Goal: Information Seeking & Learning: Learn about a topic

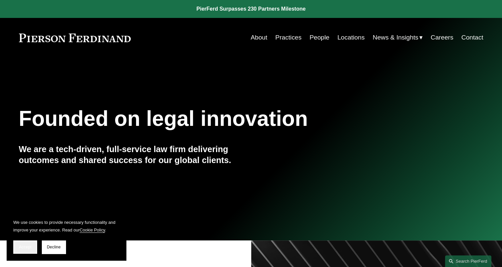
click at [28, 246] on span "Accept" at bounding box center [25, 247] width 13 height 5
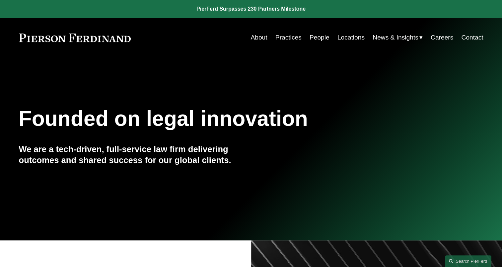
click at [254, 38] on link "About" at bounding box center [259, 37] width 17 height 13
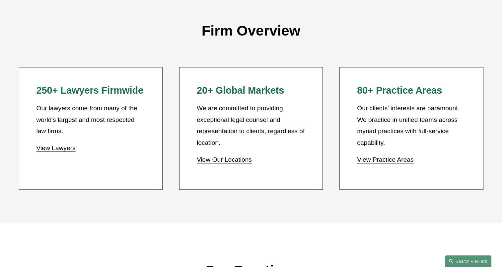
scroll to position [581, 0]
click at [228, 163] on link "View Our Locations" at bounding box center [224, 159] width 55 height 7
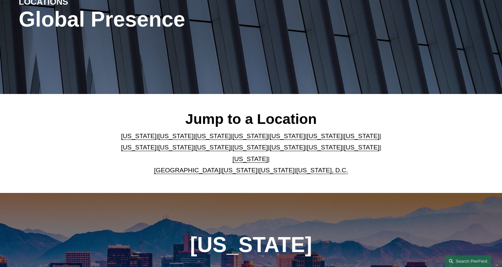
scroll to position [96, 0]
click at [307, 138] on link "Georgia" at bounding box center [325, 136] width 36 height 7
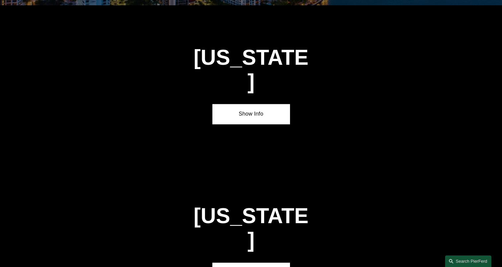
scroll to position [983, 0]
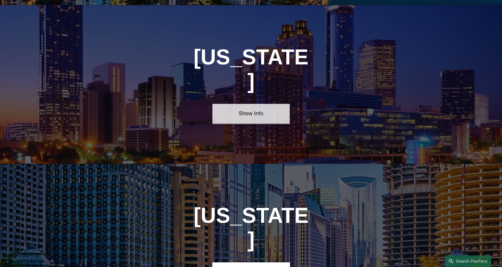
click at [251, 104] on link "Show Info" at bounding box center [250, 114] width 77 height 20
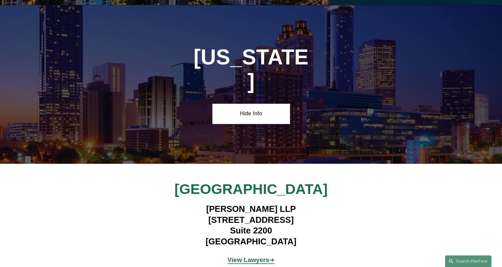
click at [258, 256] on strong "View Lawyers" at bounding box center [249, 259] width 42 height 7
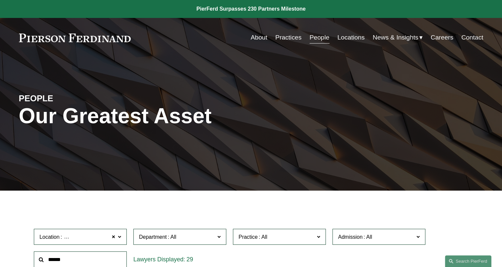
click at [343, 40] on link "Locations" at bounding box center [351, 37] width 27 height 13
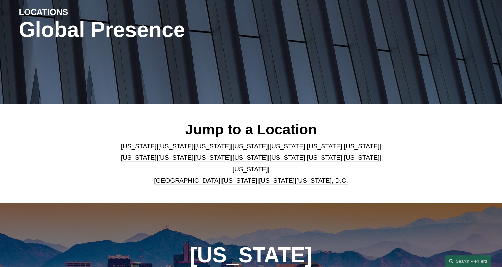
scroll to position [93, 0]
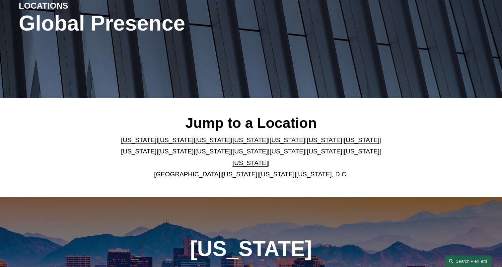
click at [158, 143] on link "California" at bounding box center [176, 139] width 36 height 7
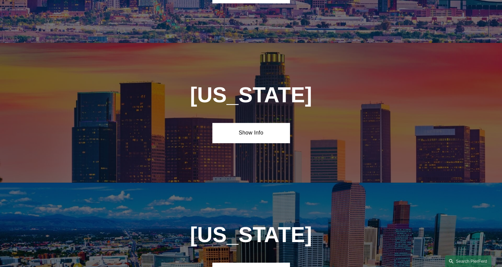
scroll to position [424, 0]
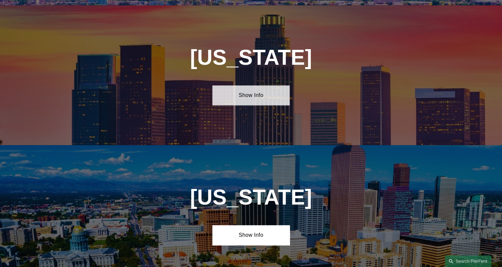
click at [221, 97] on link "Show Info" at bounding box center [250, 95] width 77 height 20
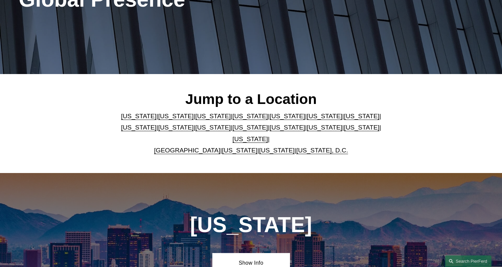
scroll to position [0, 0]
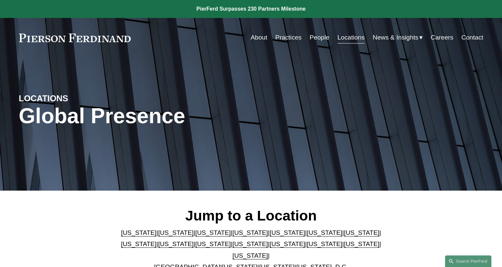
click at [0, 0] on span "News" at bounding box center [0, 0] width 0 height 0
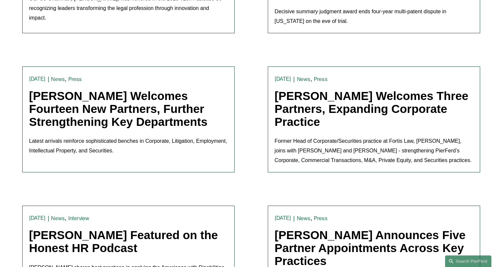
scroll to position [337, 0]
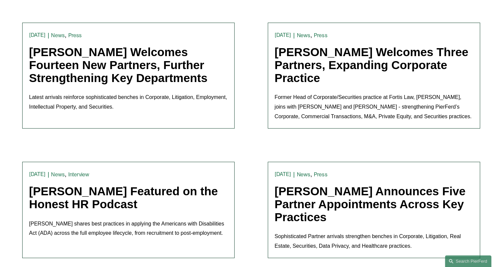
click at [128, 64] on link "[PERSON_NAME] Welcomes Fourteen New Partners, Further Strengthening Key Departm…" at bounding box center [118, 64] width 179 height 39
click at [289, 204] on link "Pierson Ferdinand Announces Five Partner Appointments Across Key Practices" at bounding box center [370, 204] width 191 height 39
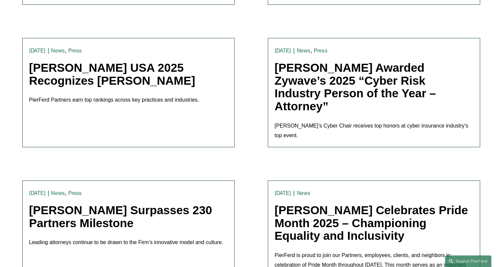
scroll to position [720, 0]
click at [110, 68] on link "Chambers USA 2025 Recognizes Pierson Ferdinand" at bounding box center [112, 74] width 166 height 26
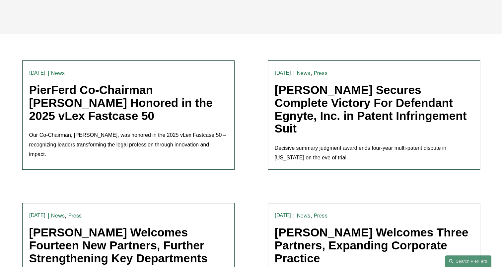
scroll to position [0, 0]
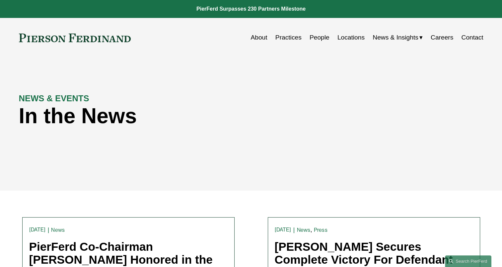
click at [289, 39] on link "Practices" at bounding box center [288, 37] width 26 height 13
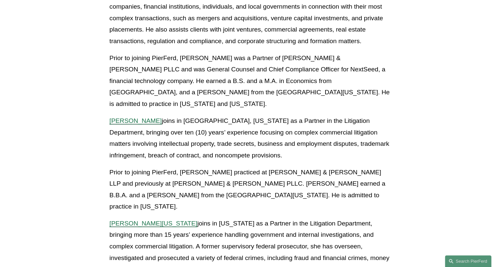
scroll to position [1119, 0]
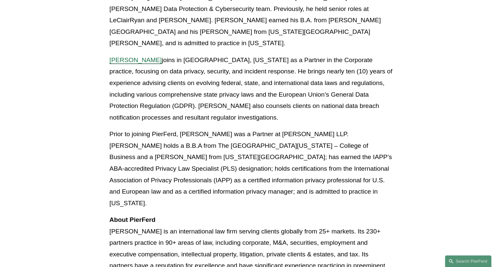
scroll to position [814, 0]
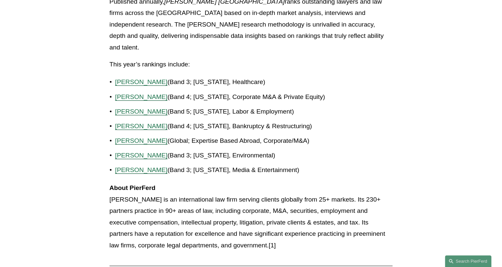
scroll to position [245, 0]
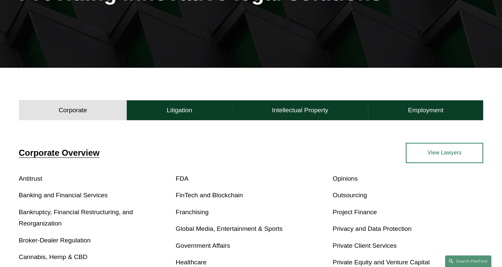
scroll to position [135, 0]
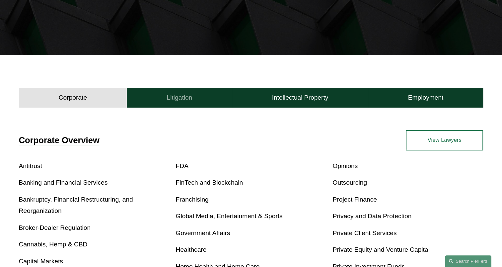
click at [181, 104] on button "Litigation" at bounding box center [179, 98] width 105 height 20
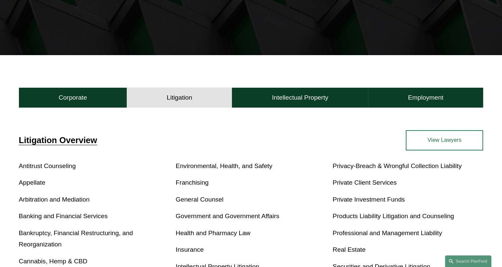
click at [434, 143] on link "View Lawyers" at bounding box center [444, 140] width 77 height 20
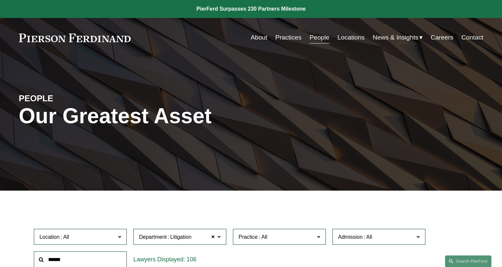
click at [345, 39] on link "Locations" at bounding box center [351, 37] width 27 height 13
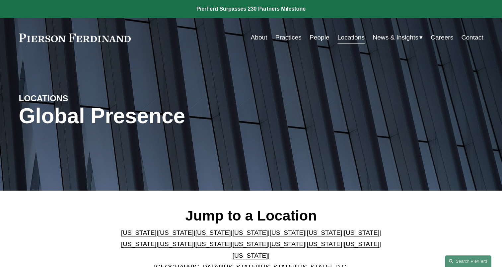
click at [307, 236] on link "Georgia" at bounding box center [325, 232] width 36 height 7
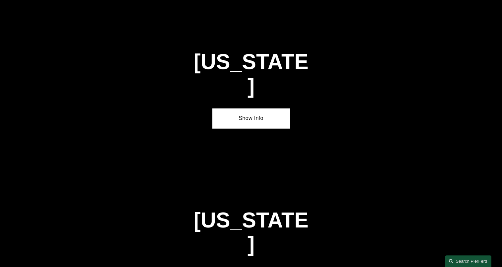
scroll to position [983, 0]
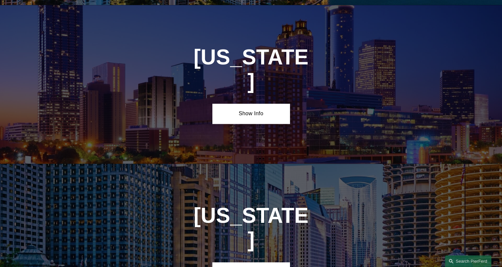
click at [229, 101] on div "Georgia Show Info" at bounding box center [251, 84] width 502 height 158
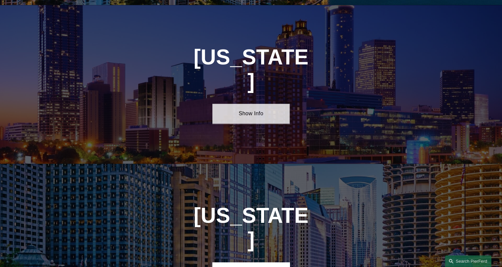
click at [227, 104] on link "Show Info" at bounding box center [250, 114] width 77 height 20
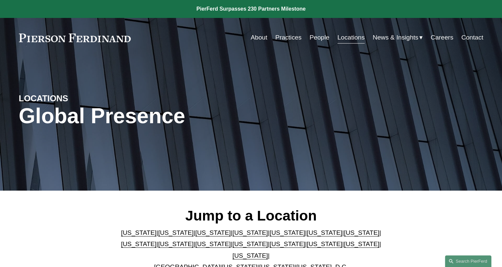
click at [283, 39] on link "Practices" at bounding box center [288, 37] width 26 height 13
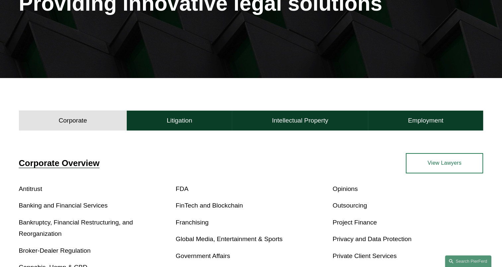
scroll to position [114, 0]
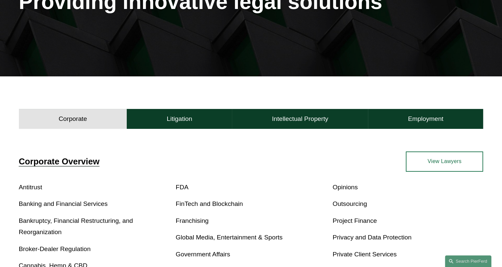
click at [410, 164] on link "View Lawyers" at bounding box center [444, 161] width 77 height 20
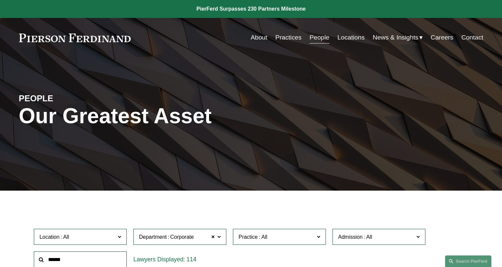
click at [287, 39] on link "Practices" at bounding box center [288, 37] width 26 height 13
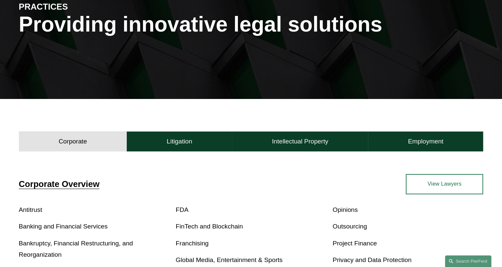
scroll to position [92, 0]
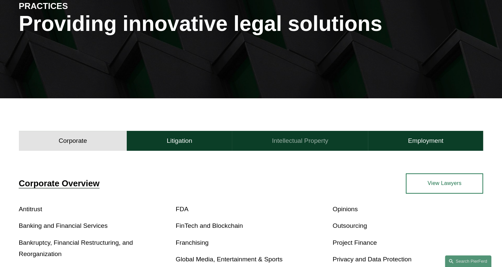
click at [295, 142] on h4 "Intellectual Property" at bounding box center [300, 141] width 56 height 8
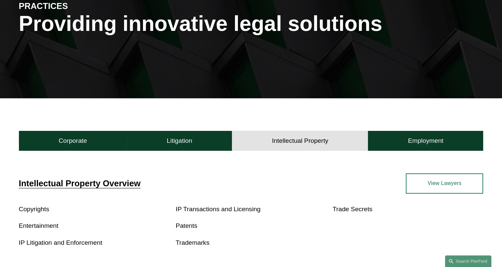
click at [417, 182] on link "View Lawyers" at bounding box center [444, 183] width 77 height 20
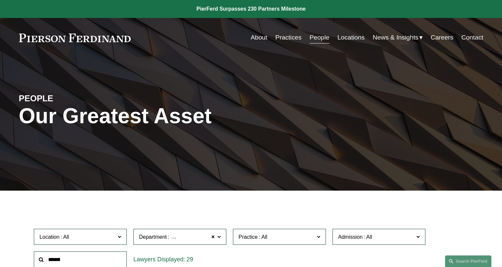
click at [288, 39] on link "Practices" at bounding box center [288, 37] width 26 height 13
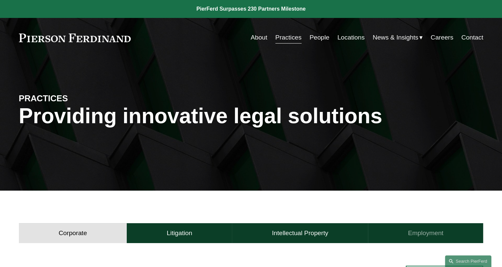
click at [417, 235] on h4 "Employment" at bounding box center [426, 233] width 36 height 8
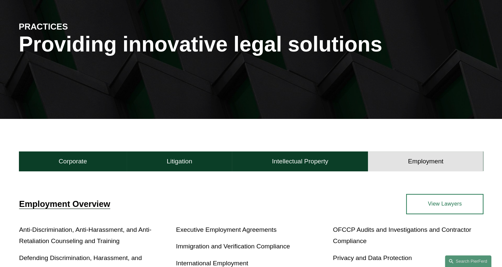
scroll to position [73, 0]
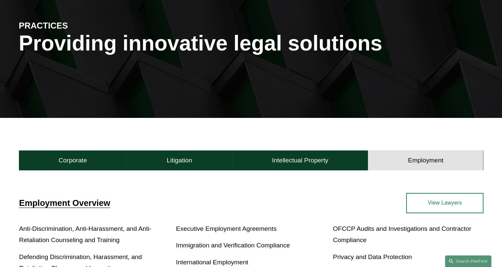
click at [417, 210] on link "View Lawyers" at bounding box center [444, 203] width 77 height 20
